Goal: Complete application form: Complete application form

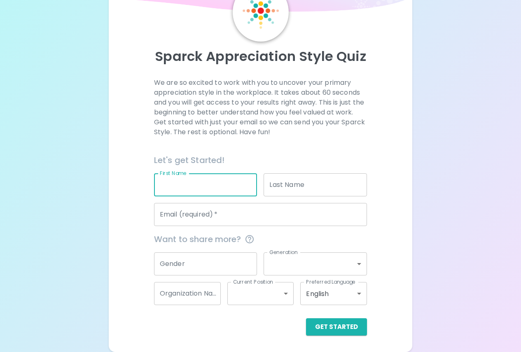
click at [212, 176] on input "First Name" at bounding box center [205, 184] width 103 height 23
type input "Alyssa"
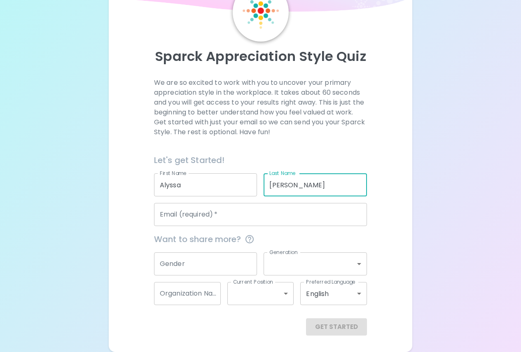
type input "[PERSON_NAME]"
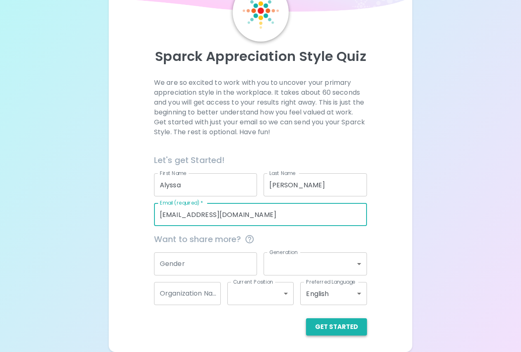
type input "[EMAIL_ADDRESS][DOMAIN_NAME]"
click at [344, 331] on button "Get Started" at bounding box center [336, 326] width 61 height 17
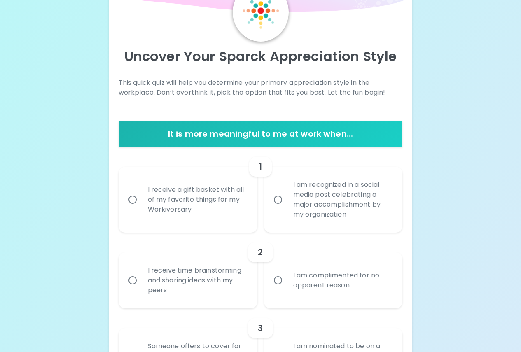
scroll to position [174, 0]
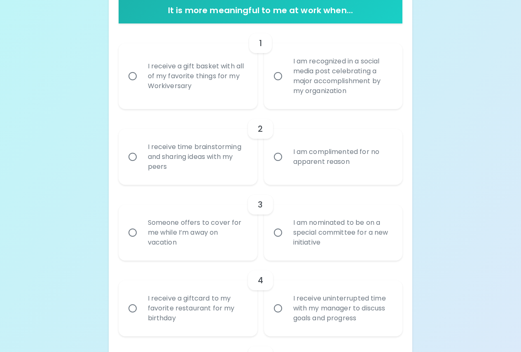
click at [131, 79] on input "I receive a gift basket with all of my favorite things for my Workiversary" at bounding box center [132, 76] width 17 height 17
radio input "true"
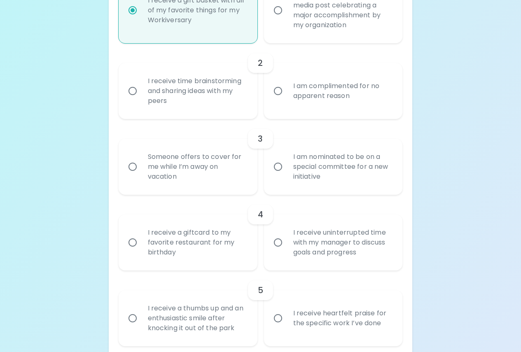
scroll to position [157, 0]
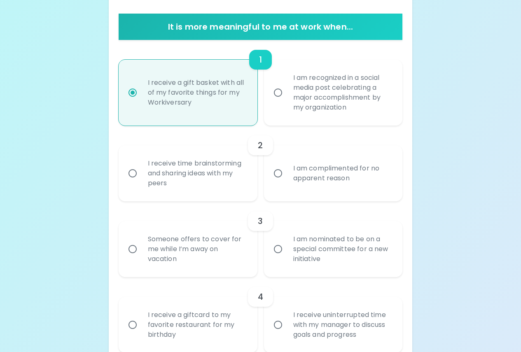
click at [150, 172] on div "I receive time brainstorming and sharing ideas with my peers" at bounding box center [197, 173] width 112 height 49
click at [141, 172] on input "I receive time brainstorming and sharing ideas with my peers" at bounding box center [132, 173] width 17 height 17
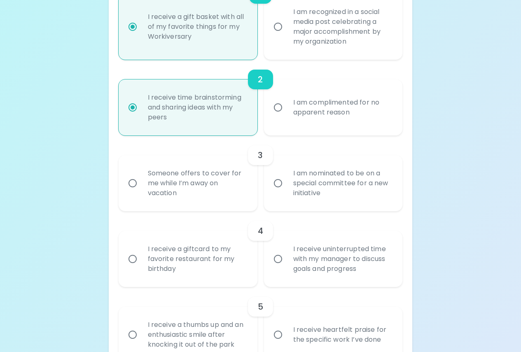
scroll to position [182, 0]
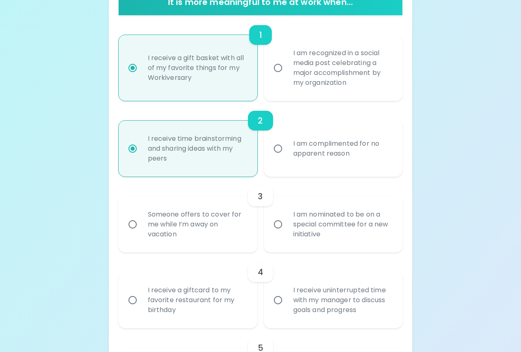
radio input "true"
click at [305, 165] on div "I am complimented for no apparent reason" at bounding box center [343, 149] width 112 height 40
click at [287, 157] on input "I am complimented for no apparent reason" at bounding box center [277, 148] width 17 height 17
radio input "true"
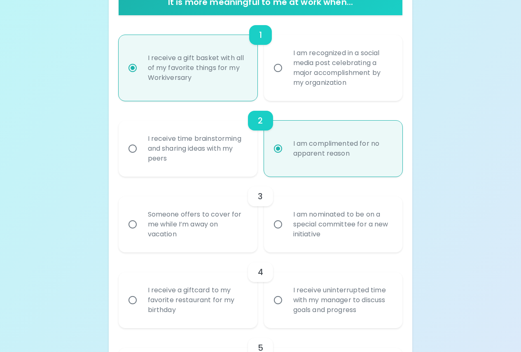
radio input "true"
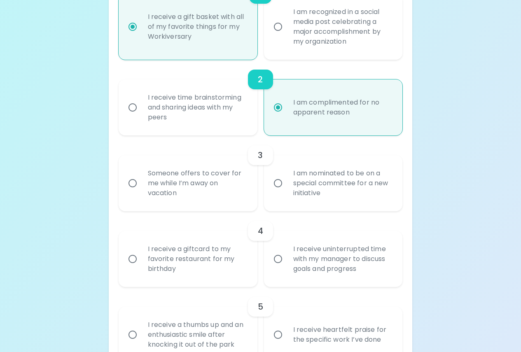
scroll to position [305, 0]
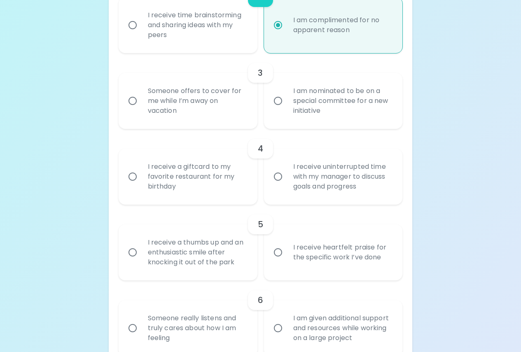
click at [190, 115] on div "Someone offers to cover for me while I’m away on vacation" at bounding box center [197, 100] width 112 height 49
click at [141, 110] on input "Someone offers to cover for me while I’m away on vacation" at bounding box center [132, 100] width 17 height 17
radio input "false"
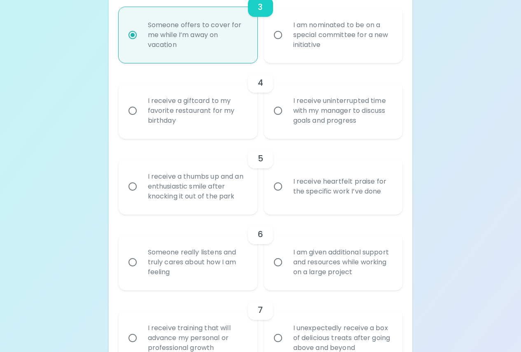
radio input "true"
click at [190, 115] on div "I receive a giftcard to my favorite restaurant for my birthday" at bounding box center [197, 110] width 112 height 49
click at [133, 105] on input "I receive a giftcard to my favorite restaurant for my birthday" at bounding box center [132, 110] width 17 height 17
radio input "false"
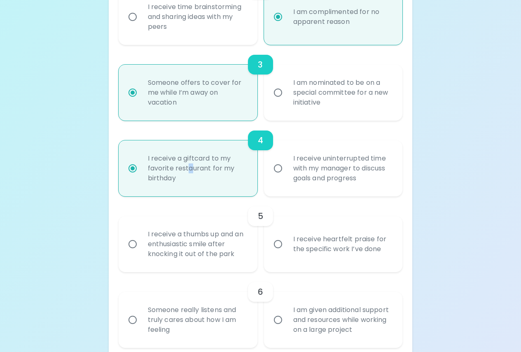
scroll to position [273, 0]
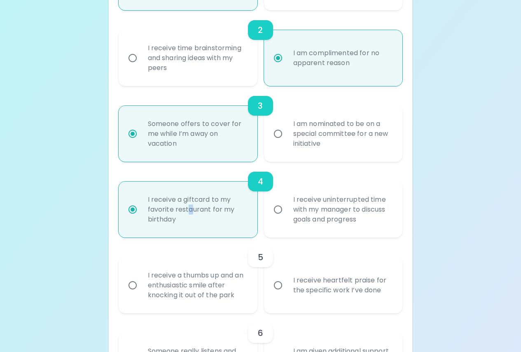
radio input "true"
click at [187, 215] on div "I receive a giftcard to my favorite restaurant for my birthday" at bounding box center [197, 209] width 112 height 49
click at [141, 215] on input "I receive a giftcard to my favorite restaurant for my birthday" at bounding box center [132, 209] width 17 height 17
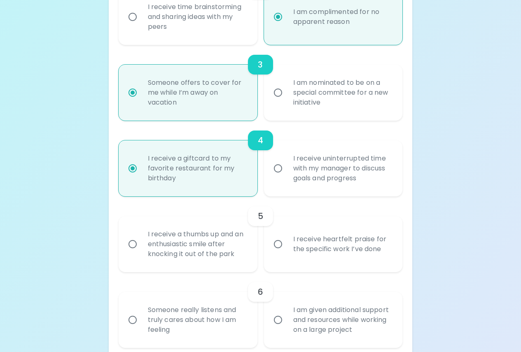
scroll to position [396, 0]
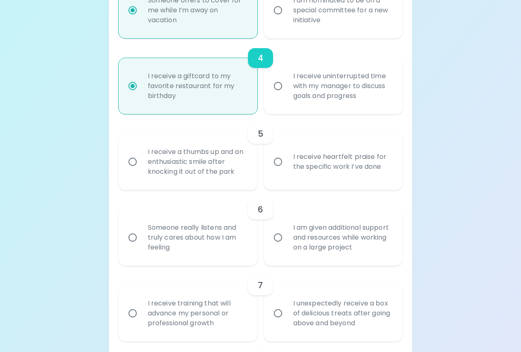
click at [159, 162] on div "I receive a thumbs up and an enthusiastic smile after knocking it out of the pa…" at bounding box center [197, 161] width 112 height 49
click at [141, 162] on input "I receive a thumbs up and an enthusiastic smile after knocking it out of the pa…" at bounding box center [132, 161] width 17 height 17
radio input "false"
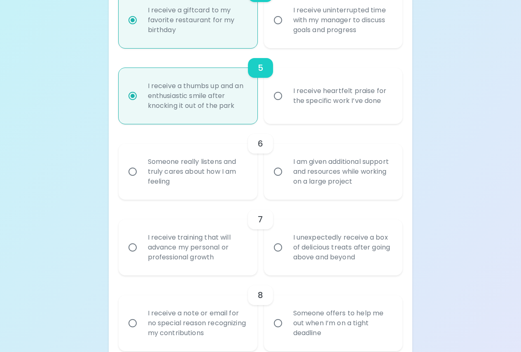
scroll to position [503, 0]
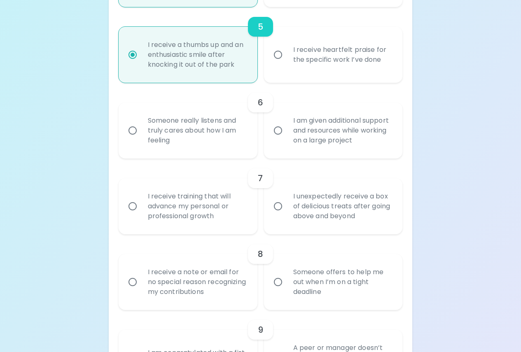
radio input "true"
click at [344, 134] on div "I am given additional support and resources while working on a large project" at bounding box center [343, 130] width 112 height 49
click at [287, 134] on input "I am given additional support and resources while working on a large project" at bounding box center [277, 130] width 17 height 17
radio input "false"
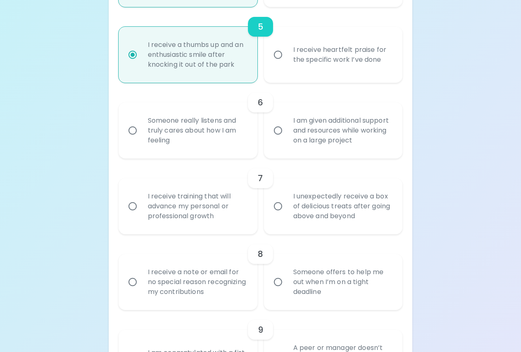
radio input "false"
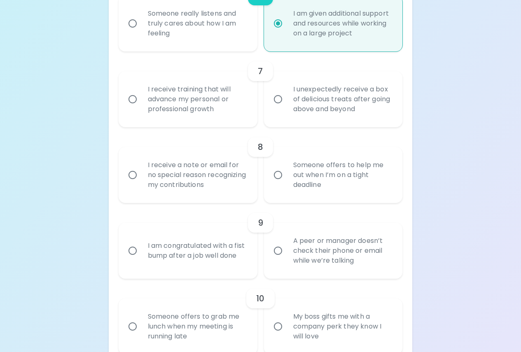
scroll to position [651, 0]
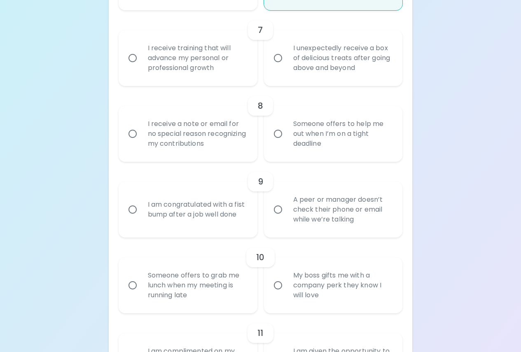
radio input "true"
click at [274, 61] on input "I unexpectedly receive a box of delicious treats after going above and beyond" at bounding box center [277, 57] width 17 height 17
radio input "false"
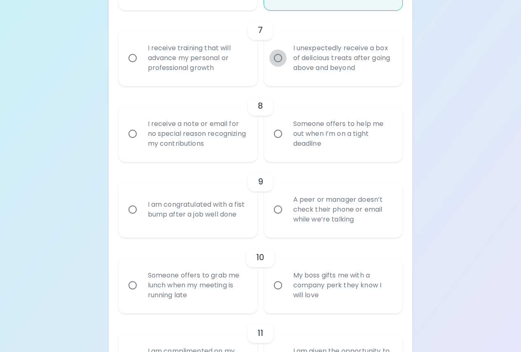
radio input "false"
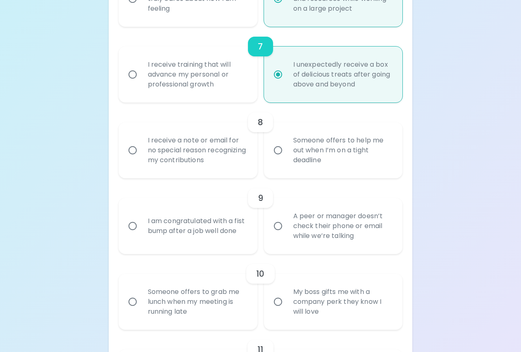
scroll to position [717, 0]
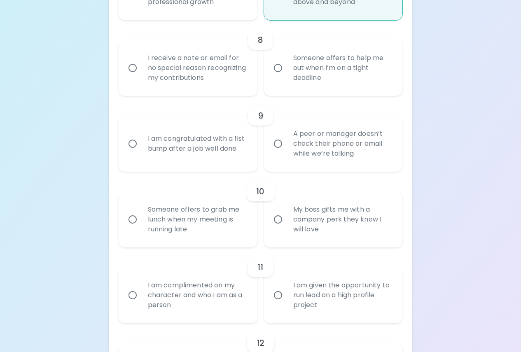
radio input "true"
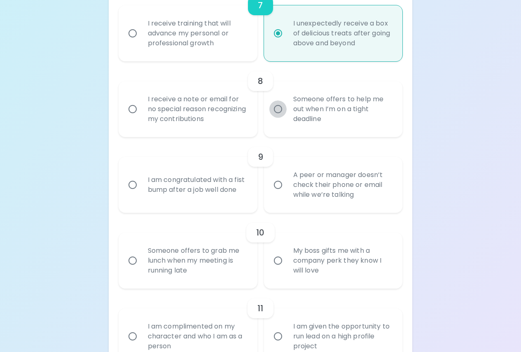
click at [284, 114] on input "Someone offers to help me out when I’m on a tight deadline" at bounding box center [277, 108] width 17 height 17
radio input "false"
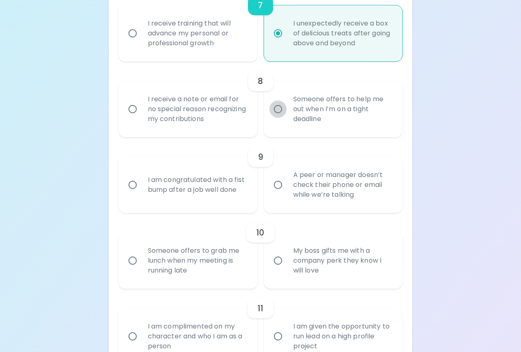
radio input "false"
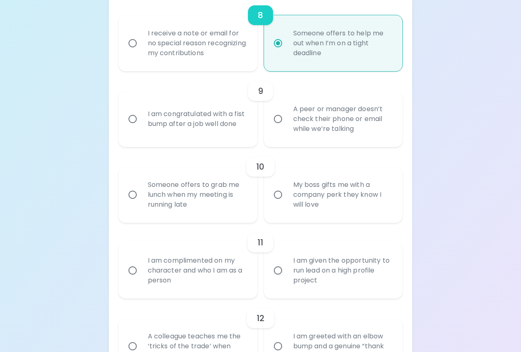
scroll to position [783, 0]
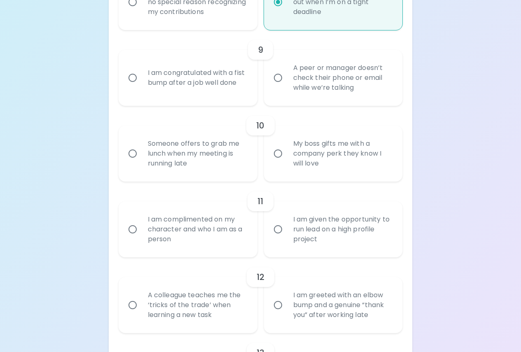
radio input "true"
click at [140, 80] on input "I am congratulated with a fist bump after a job well done" at bounding box center [132, 77] width 17 height 17
radio input "false"
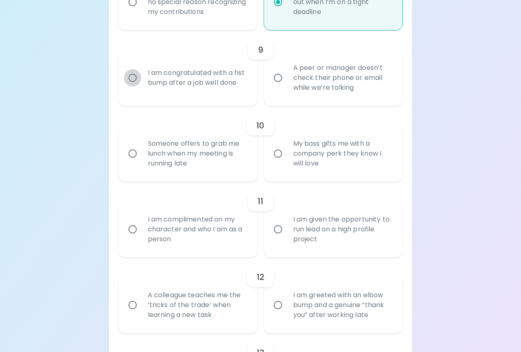
radio input "false"
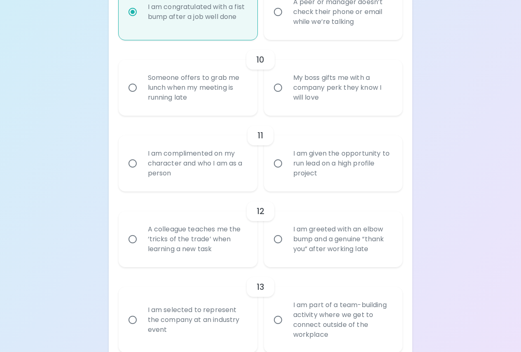
scroll to position [808, 0]
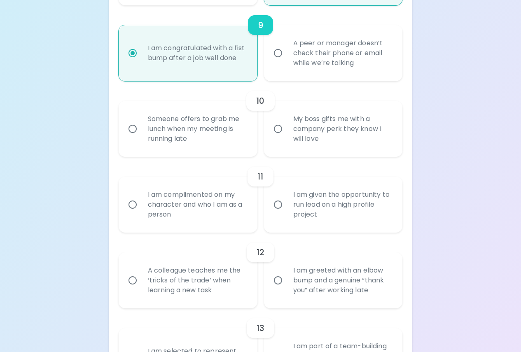
radio input "true"
click at [160, 128] on div "Someone offers to grab me lunch when my meeting is running late" at bounding box center [197, 128] width 112 height 49
click at [141, 128] on input "Someone offers to grab me lunch when my meeting is running late" at bounding box center [132, 128] width 17 height 17
radio input "false"
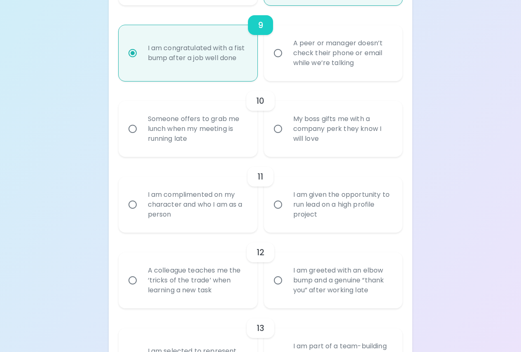
radio input "false"
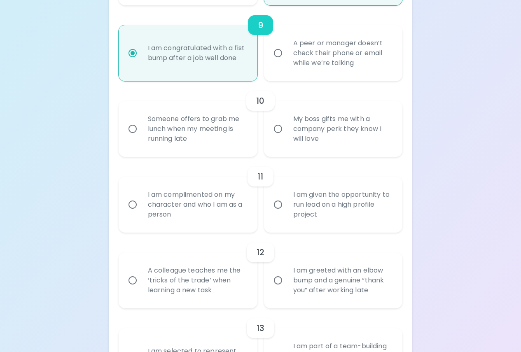
radio input "false"
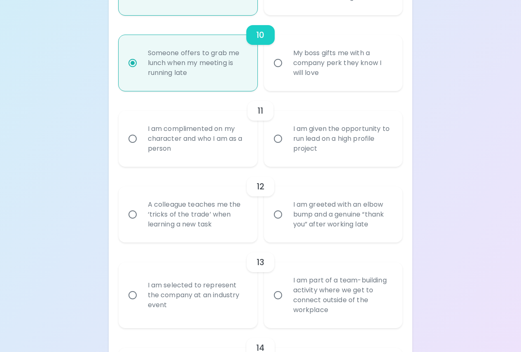
scroll to position [915, 0]
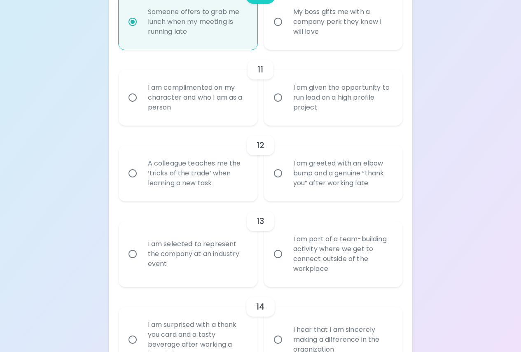
radio input "true"
click at [315, 101] on div "I am given the opportunity to run lead on a high profile project" at bounding box center [343, 97] width 112 height 49
click at [287, 101] on input "I am given the opportunity to run lead on a high profile project" at bounding box center [277, 97] width 17 height 17
radio input "false"
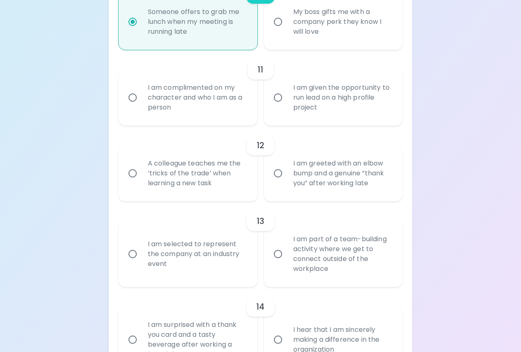
radio input "false"
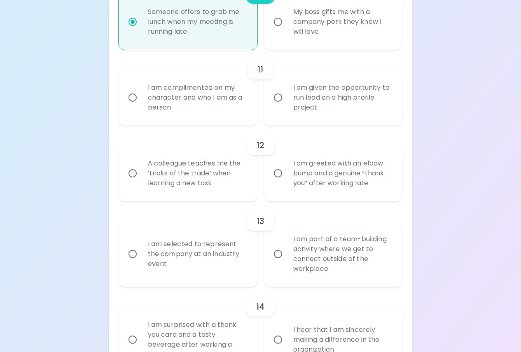
radio input "false"
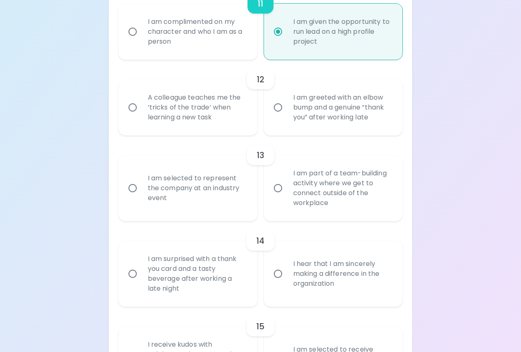
scroll to position [1022, 0]
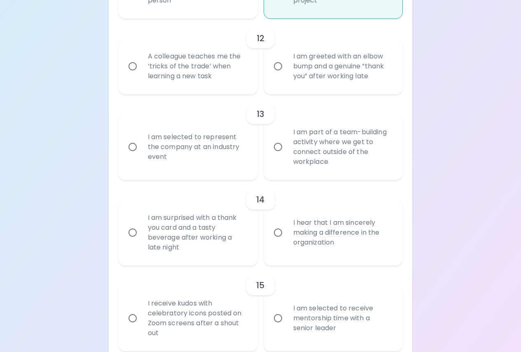
radio input "true"
click at [145, 68] on div "A colleague teaches me the ‘tricks of the trade’ when learning a new task" at bounding box center [197, 66] width 112 height 49
click at [141, 68] on input "A colleague teaches me the ‘tricks of the trade’ when learning a new task" at bounding box center [132, 66] width 17 height 17
radio input "false"
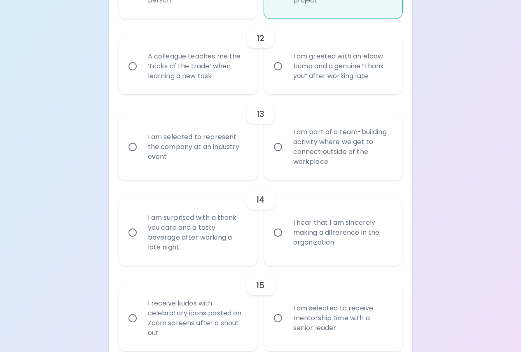
radio input "false"
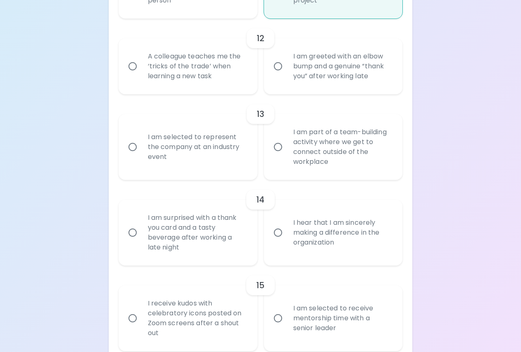
radio input "false"
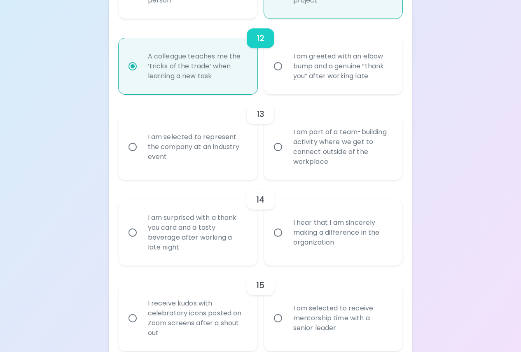
scroll to position [1061, 0]
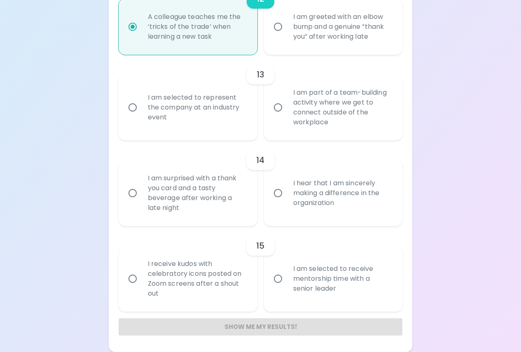
radio input "true"
click at [133, 108] on input "I am selected to represent the company at an industry event" at bounding box center [132, 107] width 17 height 17
radio input "false"
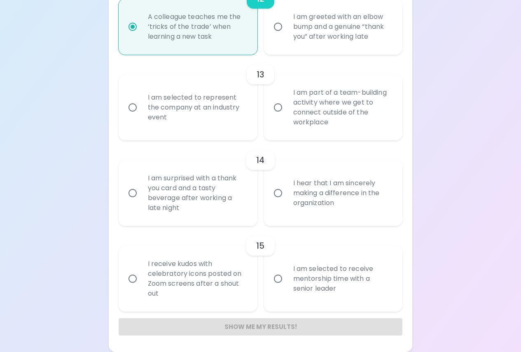
radio input "false"
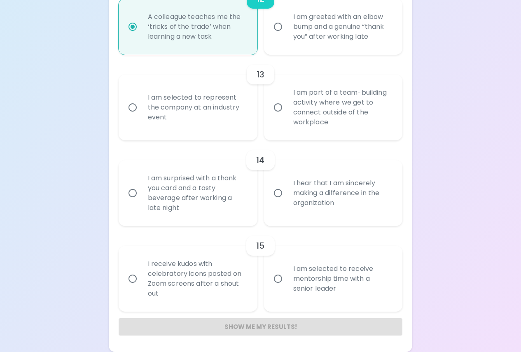
radio input "false"
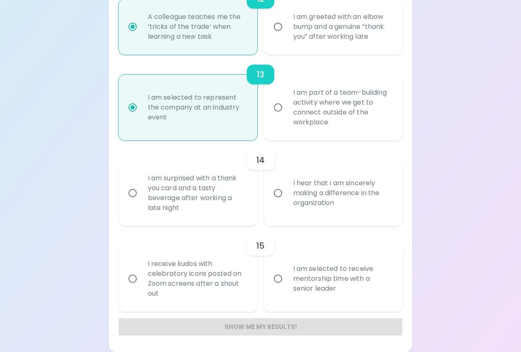
radio input "true"
click at [154, 195] on div "I am surprised with a thank you card and a tasty beverage after working a late …" at bounding box center [197, 192] width 112 height 59
click at [141, 195] on input "I am surprised with a thank you card and a tasty beverage after working a late …" at bounding box center [132, 192] width 17 height 17
radio input "false"
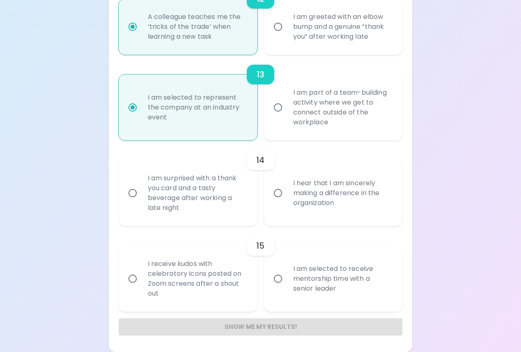
radio input "false"
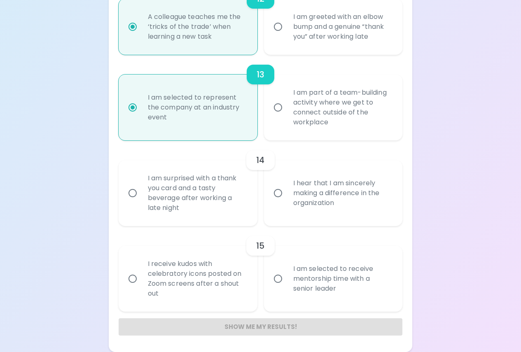
radio input "false"
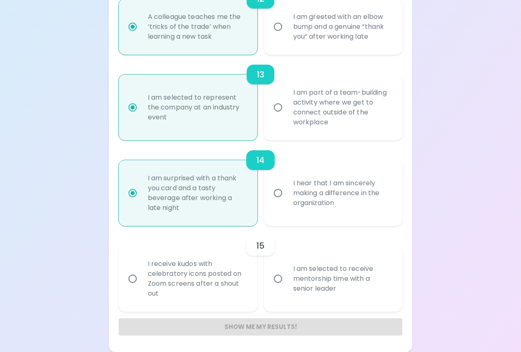
radio input "true"
click at [156, 286] on div "I receive kudos with celebratory icons posted on Zoom screens after a shout out" at bounding box center [197, 278] width 112 height 59
click at [141, 286] on input "I receive kudos with celebratory icons posted on Zoom screens after a shout out" at bounding box center [132, 278] width 17 height 17
radio input "false"
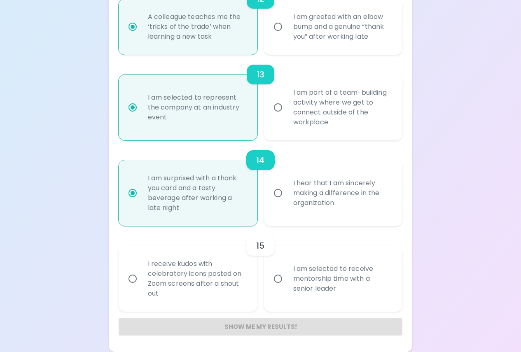
radio input "false"
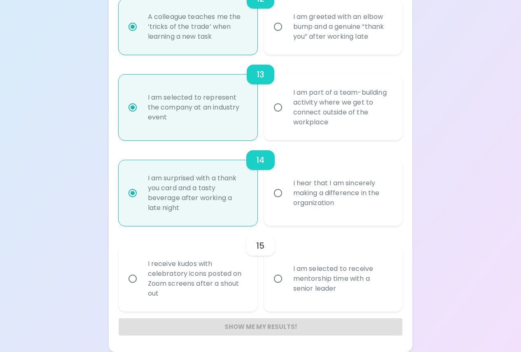
radio input "false"
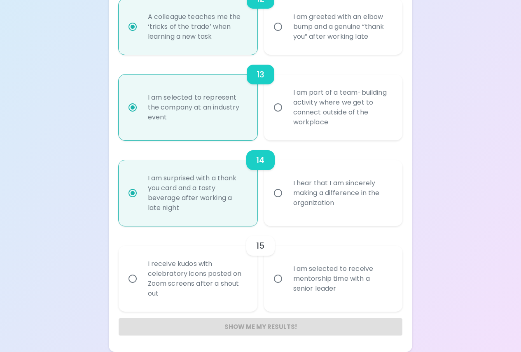
radio input "false"
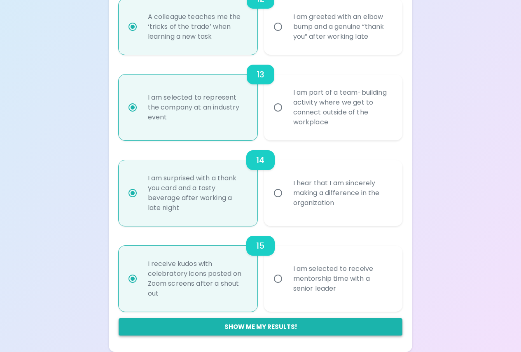
radio input "true"
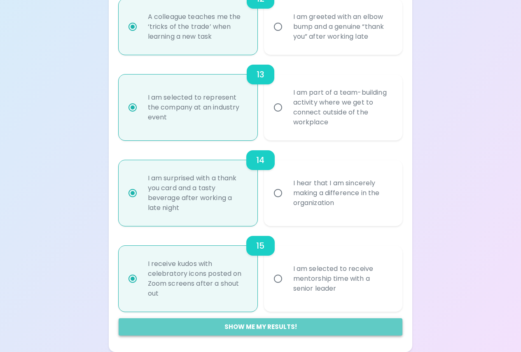
click at [309, 329] on button "Show me my results!" at bounding box center [261, 326] width 284 height 17
radio input "false"
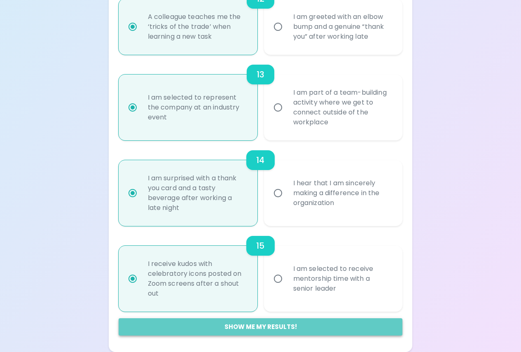
radio input "false"
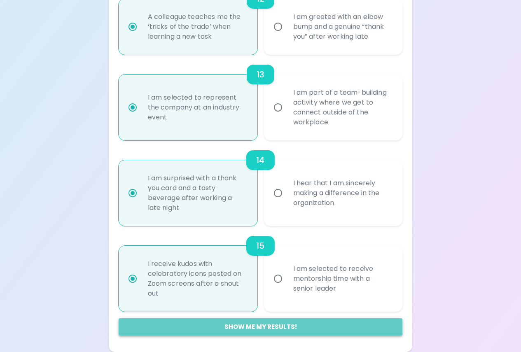
radio input "false"
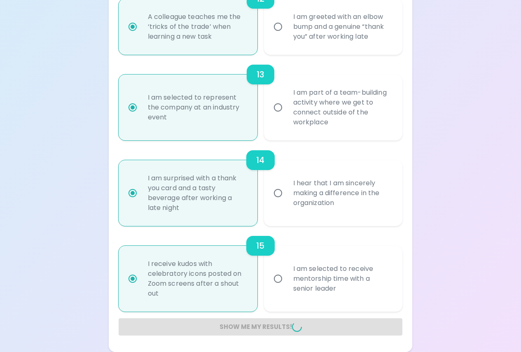
radio input "false"
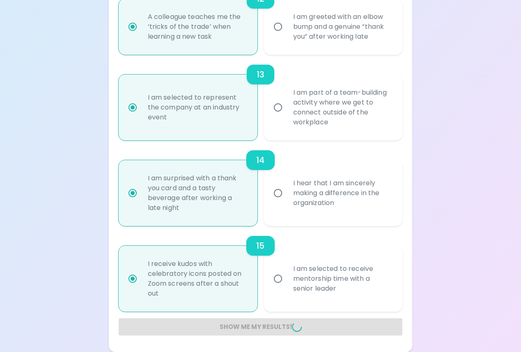
radio input "false"
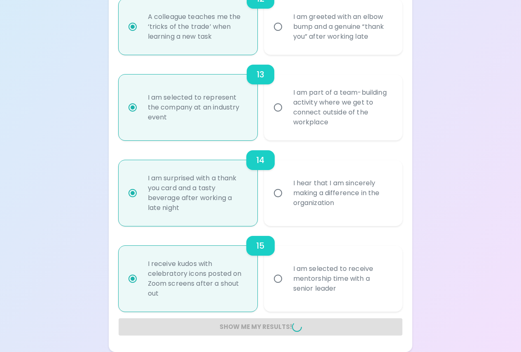
radio input "false"
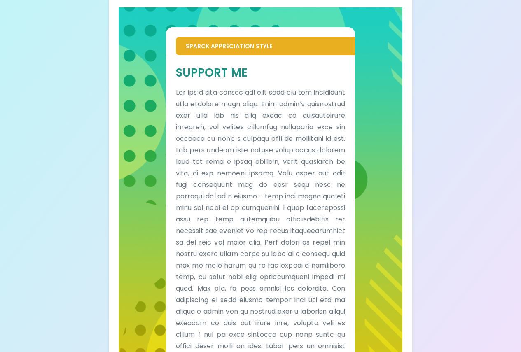
scroll to position [195, 0]
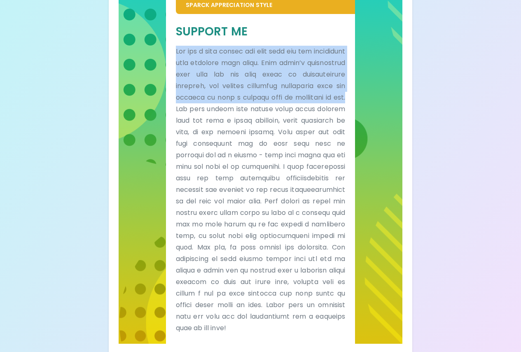
drag, startPoint x: 175, startPoint y: 50, endPoint x: 289, endPoint y: 113, distance: 131.0
click at [289, 113] on div "Support Me" at bounding box center [260, 179] width 189 height 330
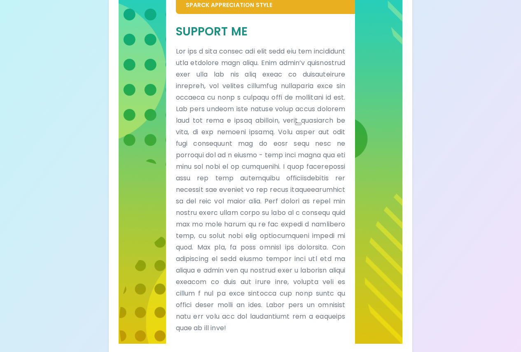
click at [315, 105] on p at bounding box center [261, 190] width 170 height 288
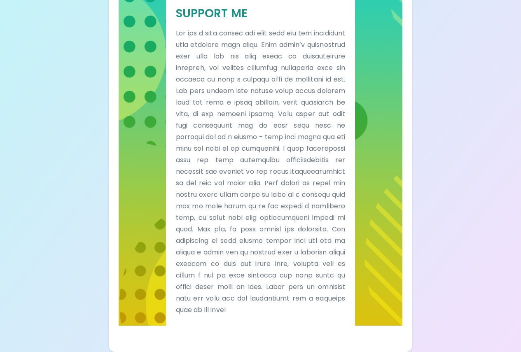
scroll to position [0, 0]
